Goal: Contribute content

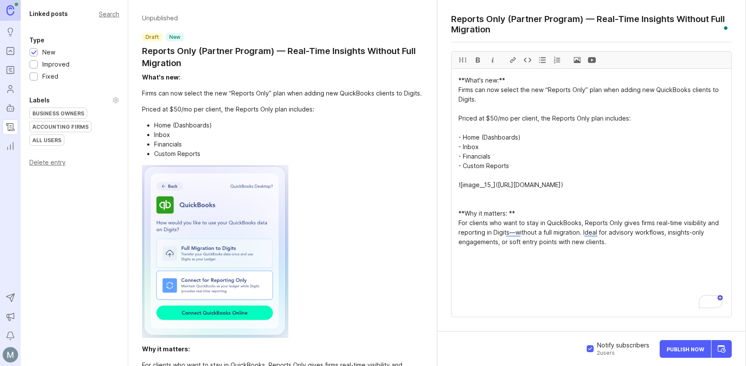
scroll to position [37, 0]
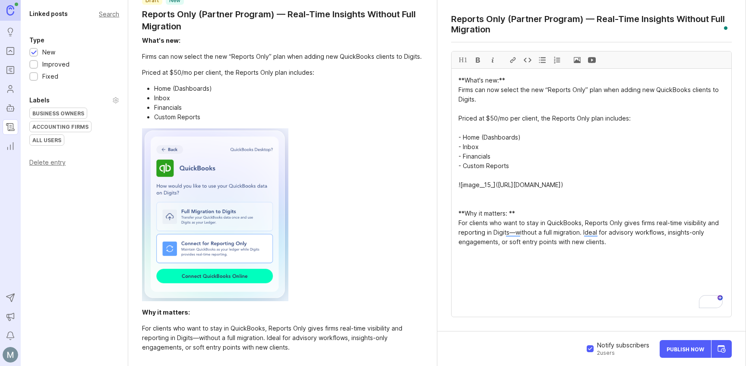
drag, startPoint x: 493, startPoint y: 30, endPoint x: 448, endPoint y: 21, distance: 45.4
paste textarea "for QuickBooks Clients"
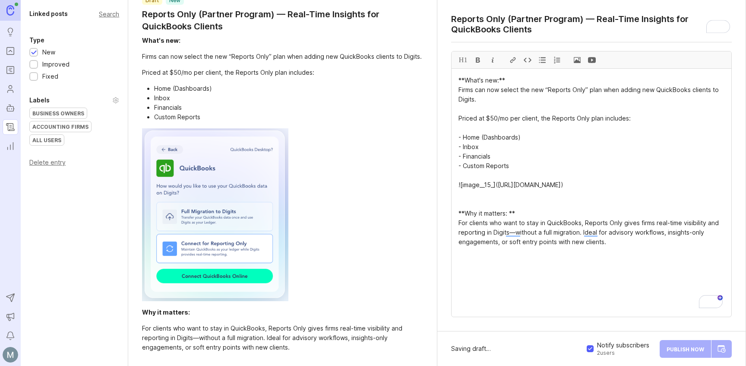
type textarea "Reports Only (Partner Program) — Real-Time Insights for QuickBooks Clients"
drag, startPoint x: 506, startPoint y: 28, endPoint x: 454, endPoint y: 22, distance: 52.3
click at [454, 22] on textarea "Reports Only (Partner Program) — Real-Time Insights for QuickBooks Clients" at bounding box center [591, 24] width 281 height 21
click at [55, 128] on div "Accounting Firms" at bounding box center [60, 126] width 61 height 10
drag, startPoint x: 613, startPoint y: 247, endPoint x: 458, endPoint y: 226, distance: 156.4
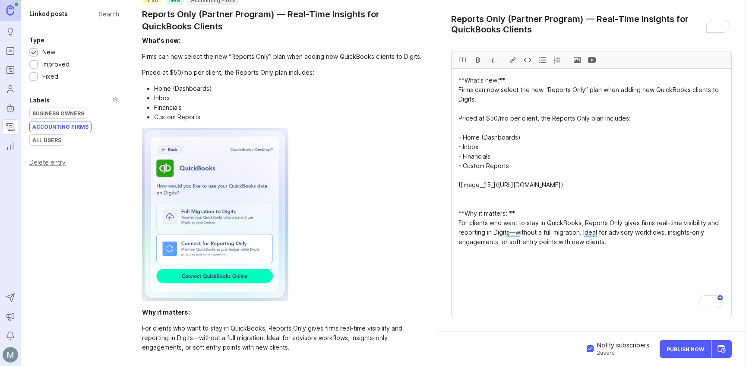
paste textarea "not yet ready to leave QuickBooks, Reports Only offers a simple way to start ex…"
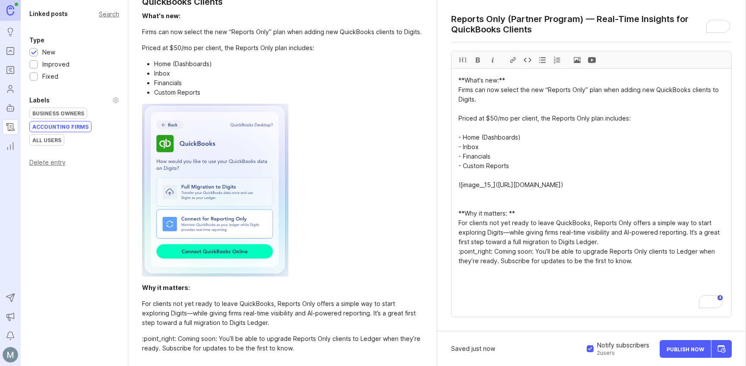
scroll to position [72, 0]
click at [501, 284] on textarea "**What's new:** Firms can now select the new “Reports Only” plan when adding ne…" at bounding box center [592, 193] width 280 height 248
drag, startPoint x: 493, startPoint y: 253, endPoint x: 457, endPoint y: 253, distance: 35.4
click at [457, 253] on textarea "**What's new:** Firms can now select the new “Reports Only” plan when adding ne…" at bounding box center [592, 193] width 280 height 248
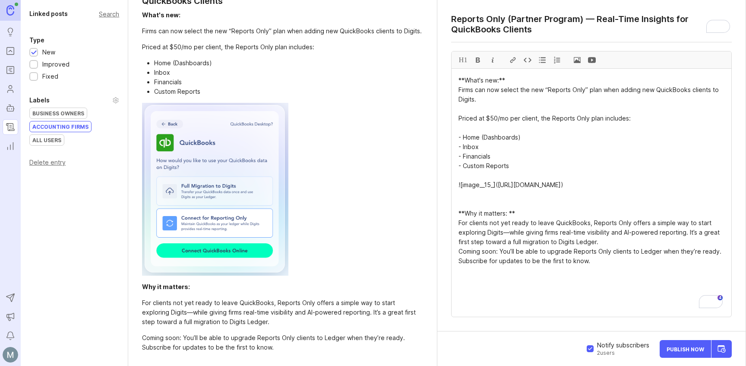
drag, startPoint x: 492, startPoint y: 252, endPoint x: 458, endPoint y: 253, distance: 33.3
click at [480, 61] on div at bounding box center [478, 59] width 15 height 17
type textarea "**What's new:** Firms can now select the new “Reports Only” plan when adding ne…"
click at [490, 300] on textarea "**What's new:** Firms can now select the new “Reports Only” plan when adding ne…" at bounding box center [592, 193] width 280 height 248
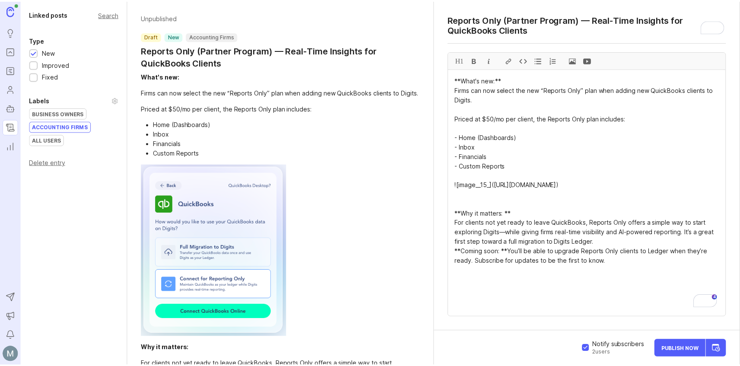
scroll to position [0, 0]
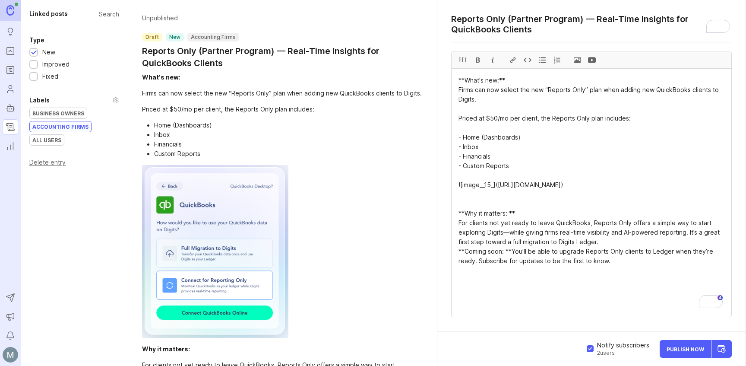
click at [684, 346] on span "Publish Now" at bounding box center [686, 349] width 38 height 6
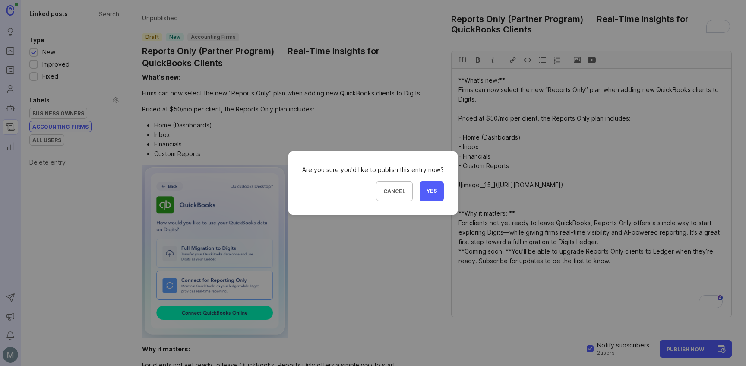
click at [432, 193] on span "Yes" at bounding box center [432, 190] width 10 height 7
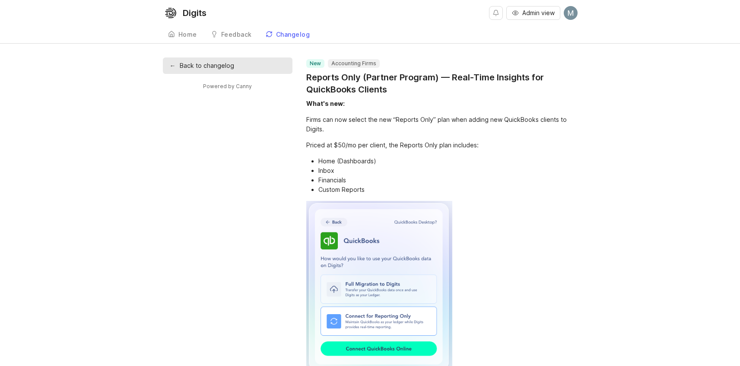
click at [224, 219] on div "← Back to changelog Powered by Canny new Accounting Firms Reports Only (Partner…" at bounding box center [370, 267] width 414 height 420
